Goal: Transaction & Acquisition: Obtain resource

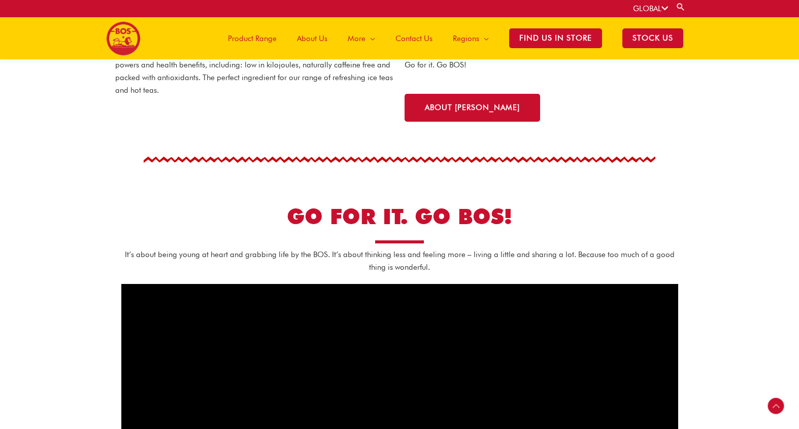
scroll to position [301, 0]
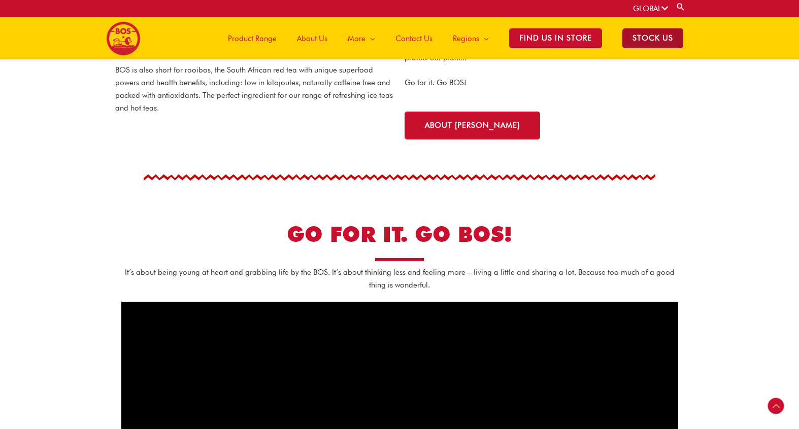
click at [662, 28] on span "STOCK US" at bounding box center [652, 38] width 61 height 20
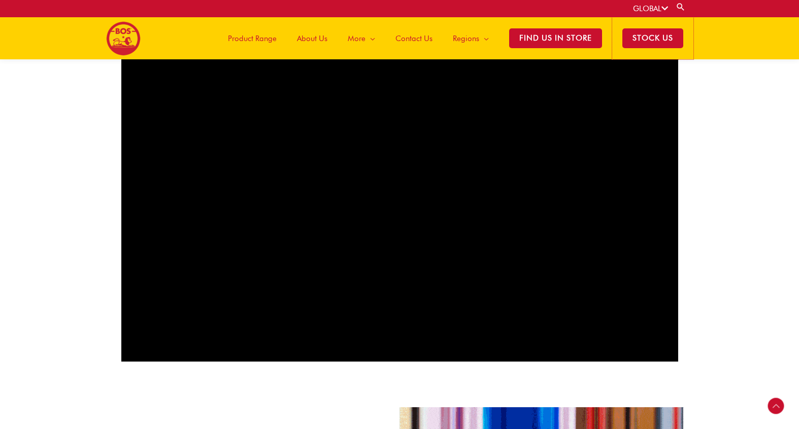
scroll to position [555, 0]
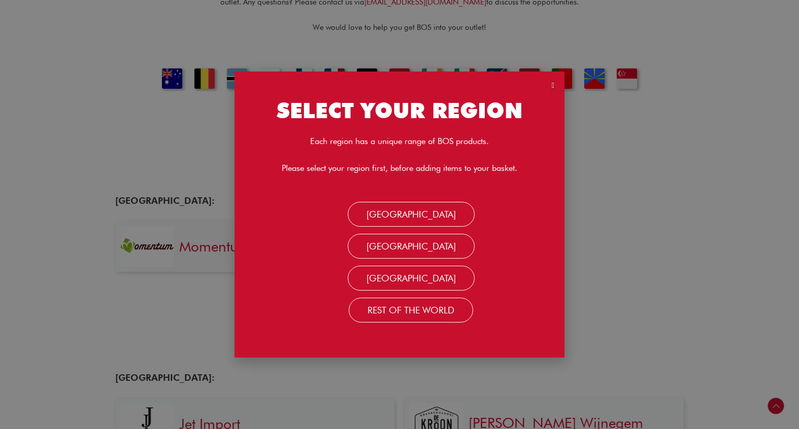
scroll to position [254, 0]
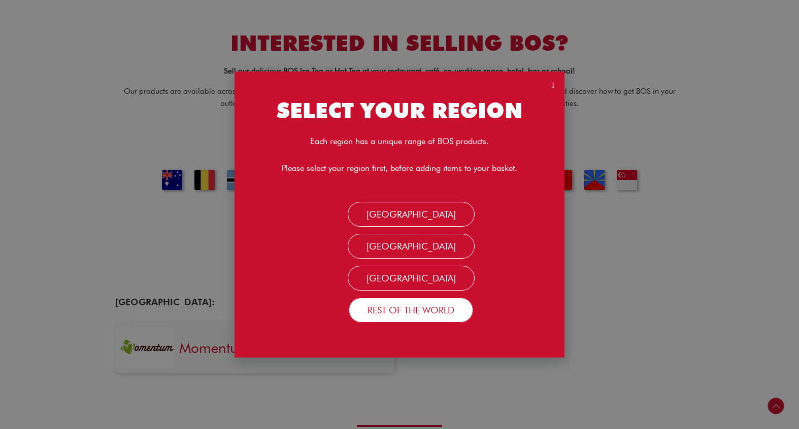
click at [371, 306] on link "Rest Of the World" at bounding box center [411, 310] width 124 height 24
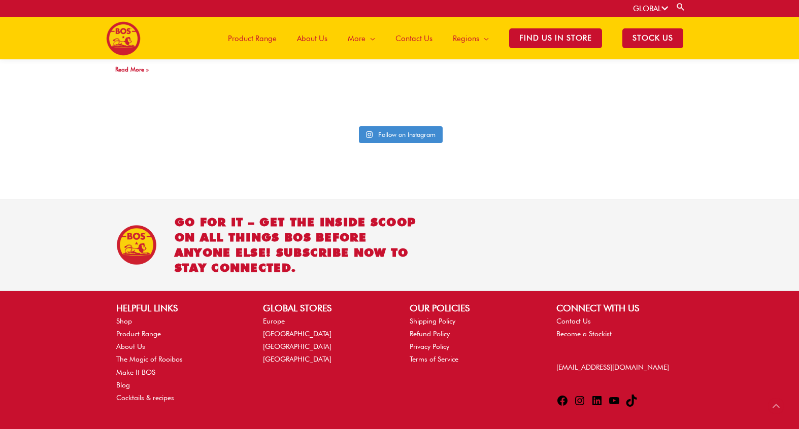
scroll to position [2169, 0]
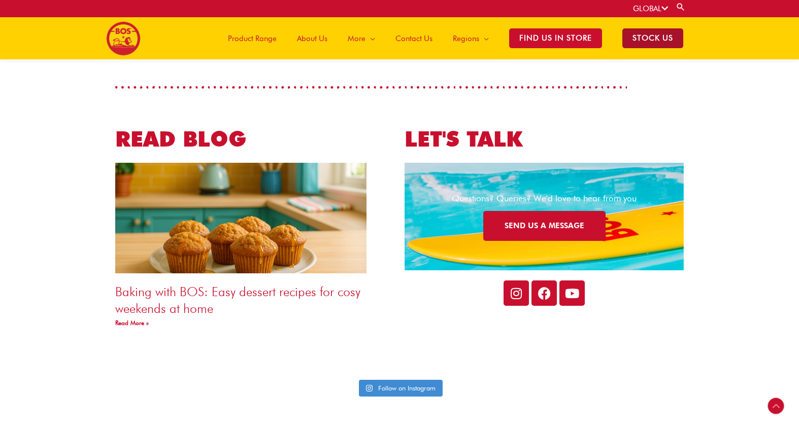
click at [637, 30] on span "STOCK US" at bounding box center [652, 38] width 61 height 20
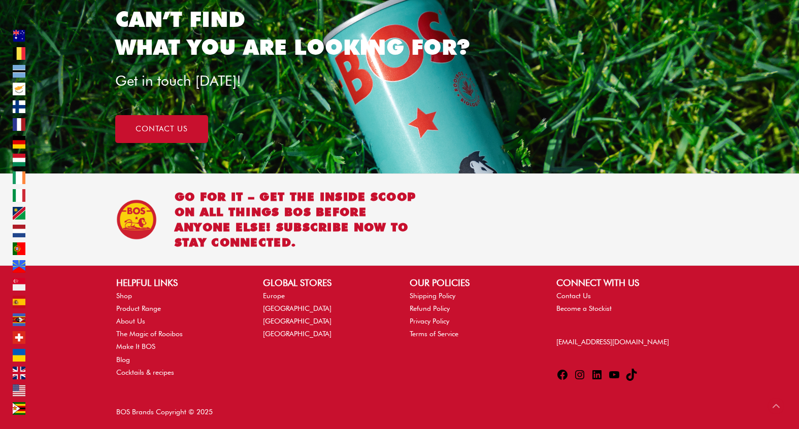
scroll to position [6052, 0]
click at [445, 297] on link "Shipping Policy" at bounding box center [432, 296] width 46 height 8
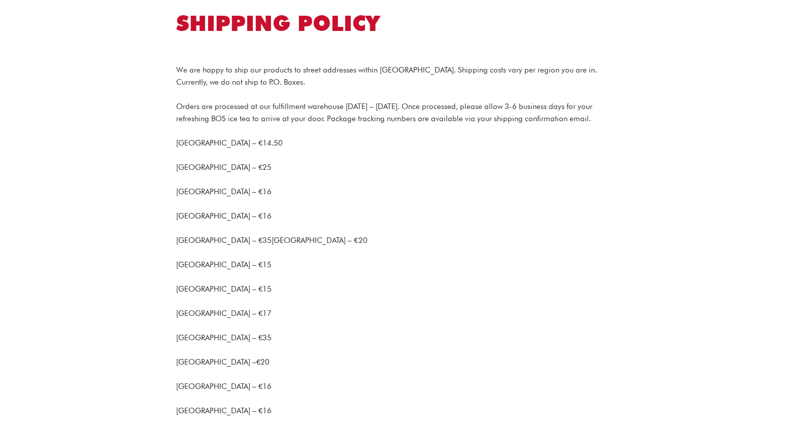
scroll to position [101, 0]
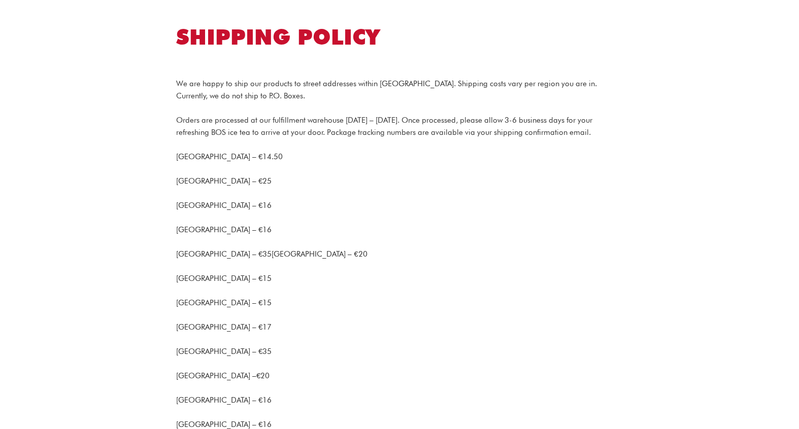
click at [213, 95] on span "We are happy to ship our products to street addresses within [GEOGRAPHIC_DATA].…" at bounding box center [386, 89] width 421 height 21
drag, startPoint x: 196, startPoint y: 95, endPoint x: 217, endPoint y: 100, distance: 21.3
click at [215, 96] on span "We are happy to ship our products to street addresses within [GEOGRAPHIC_DATA].…" at bounding box center [386, 89] width 421 height 21
click at [228, 126] on p "Orders are processed at our fulfillment warehouse [DATE] – [DATE]. Once process…" at bounding box center [399, 126] width 447 height 24
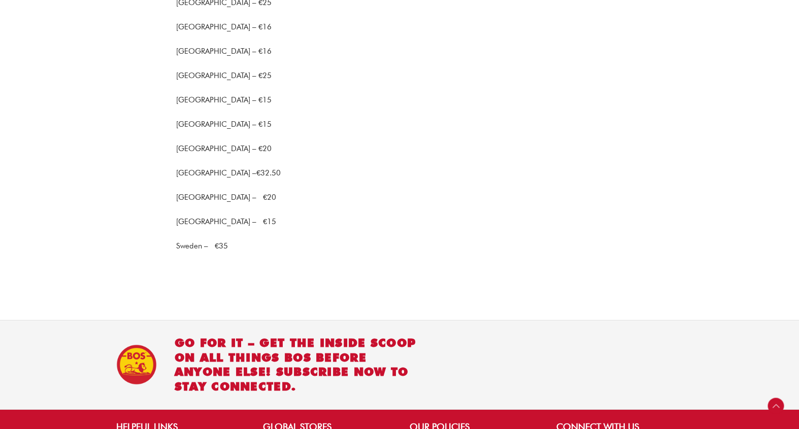
scroll to position [1052, 0]
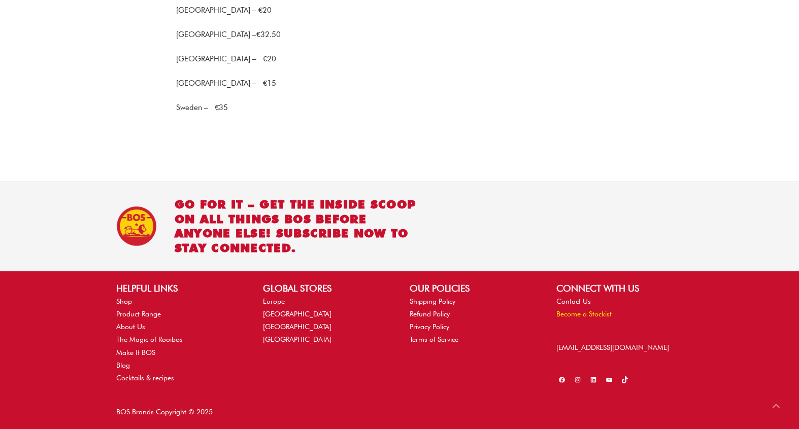
click at [582, 314] on link "Become a Stockist" at bounding box center [583, 314] width 55 height 8
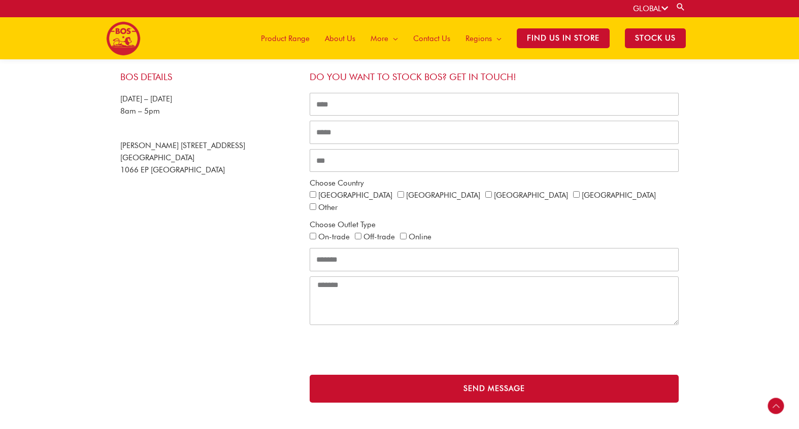
scroll to position [198, 0]
